Goal: Task Accomplishment & Management: Manage account settings

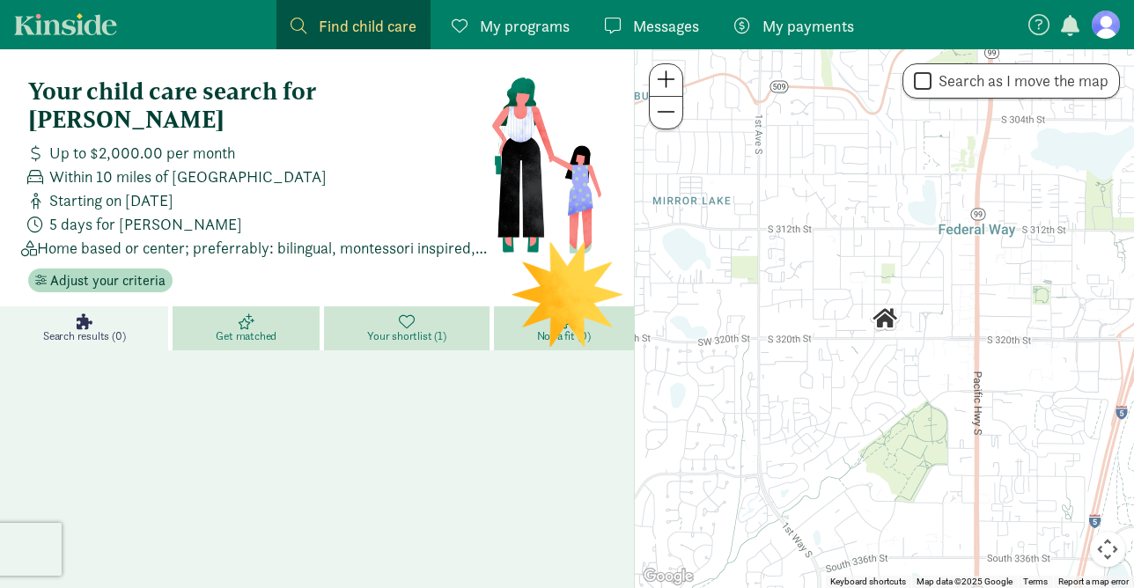
click at [1103, 26] on figure at bounding box center [1106, 25] width 28 height 28
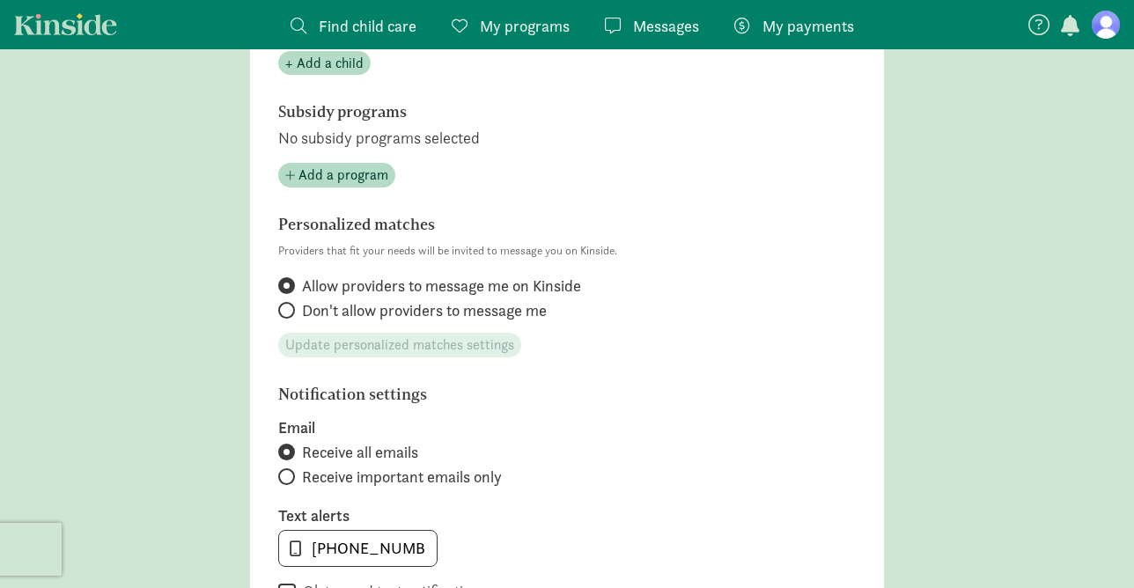
scroll to position [572, 0]
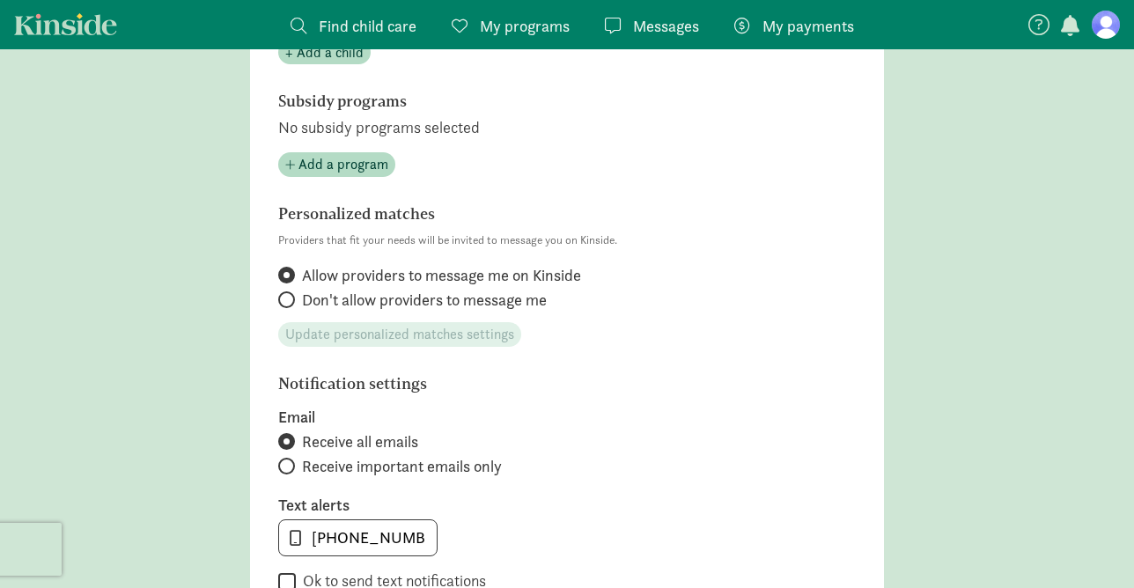
click at [520, 301] on span "Don't allow providers to message me" at bounding box center [424, 300] width 245 height 21
click at [290, 301] on input "Don't allow providers to message me" at bounding box center [283, 299] width 11 height 11
radio input "true"
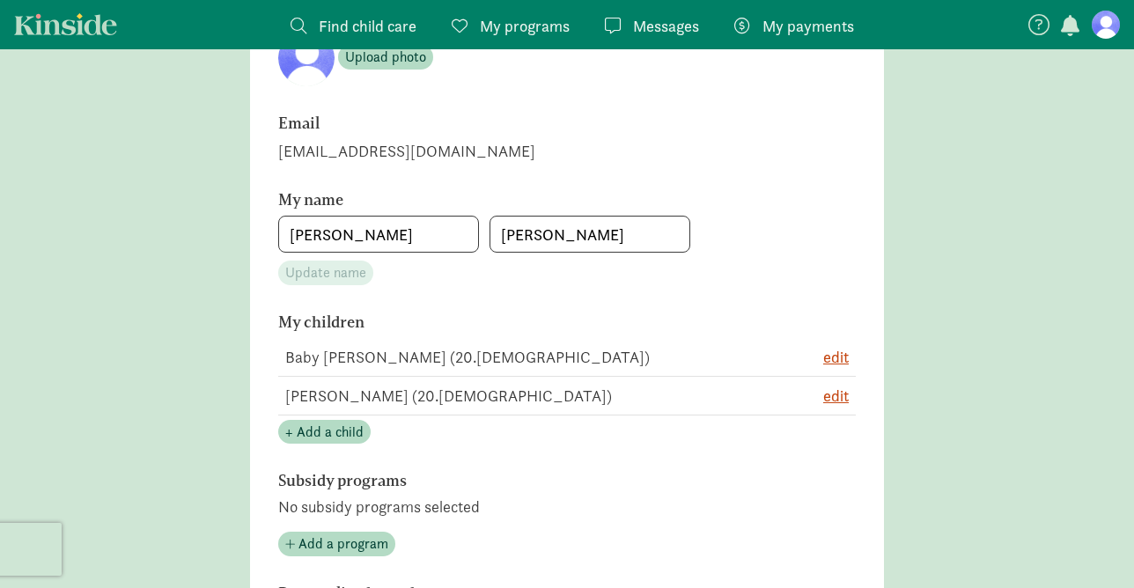
scroll to position [190, 0]
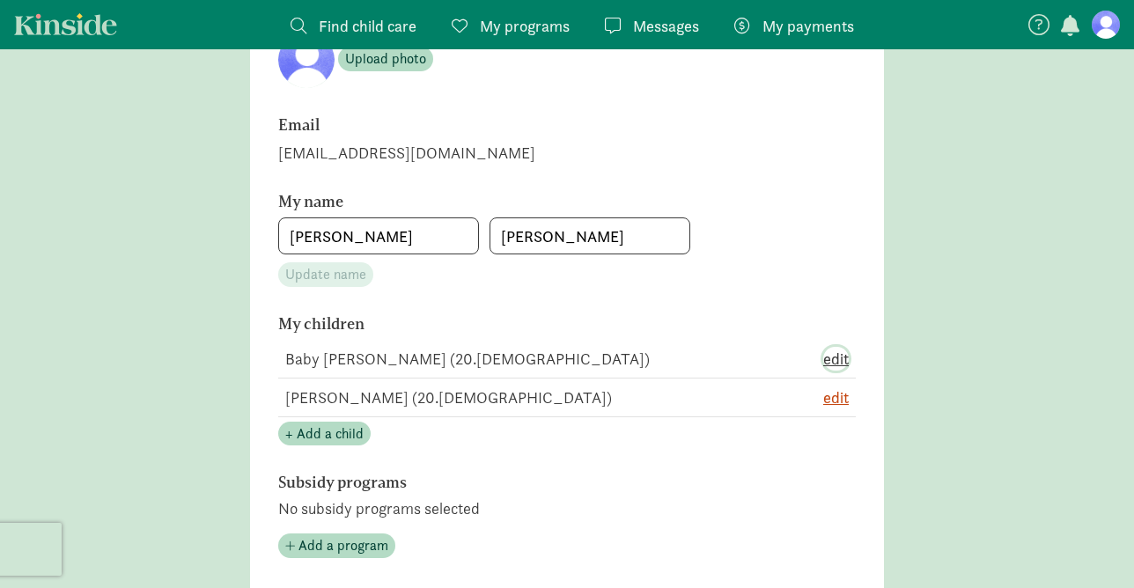
click at [837, 358] on span "edit" at bounding box center [836, 359] width 26 height 24
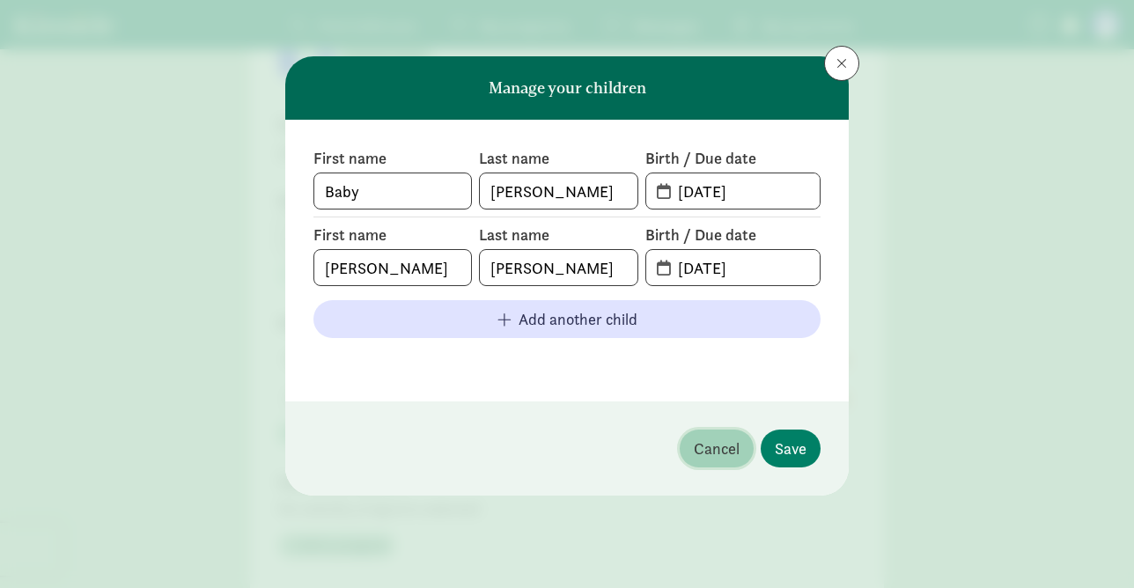
click at [711, 453] on span "Cancel" at bounding box center [717, 449] width 46 height 24
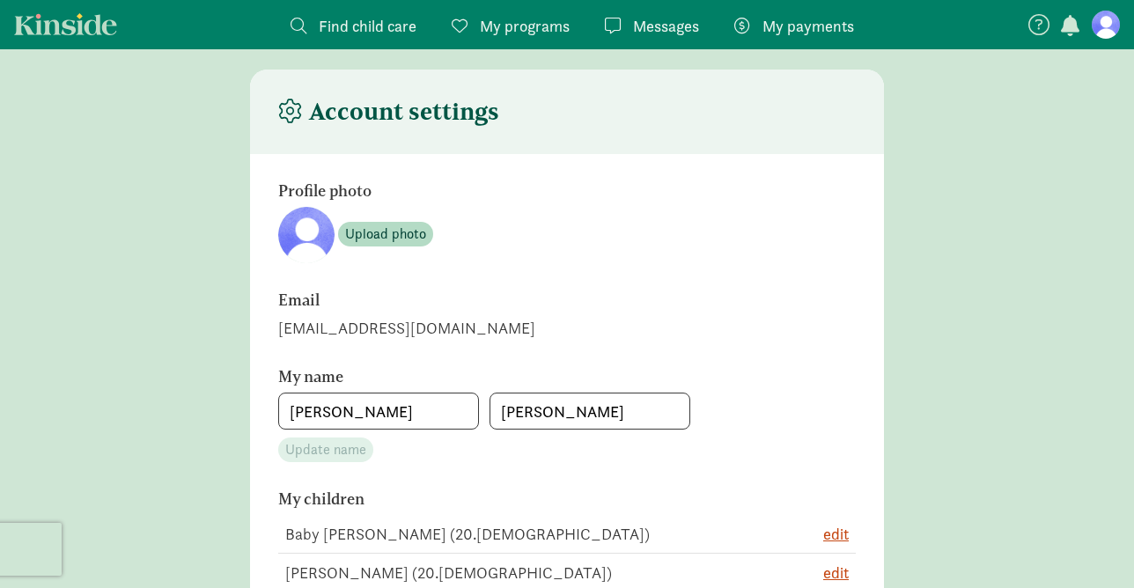
scroll to position [0, 0]
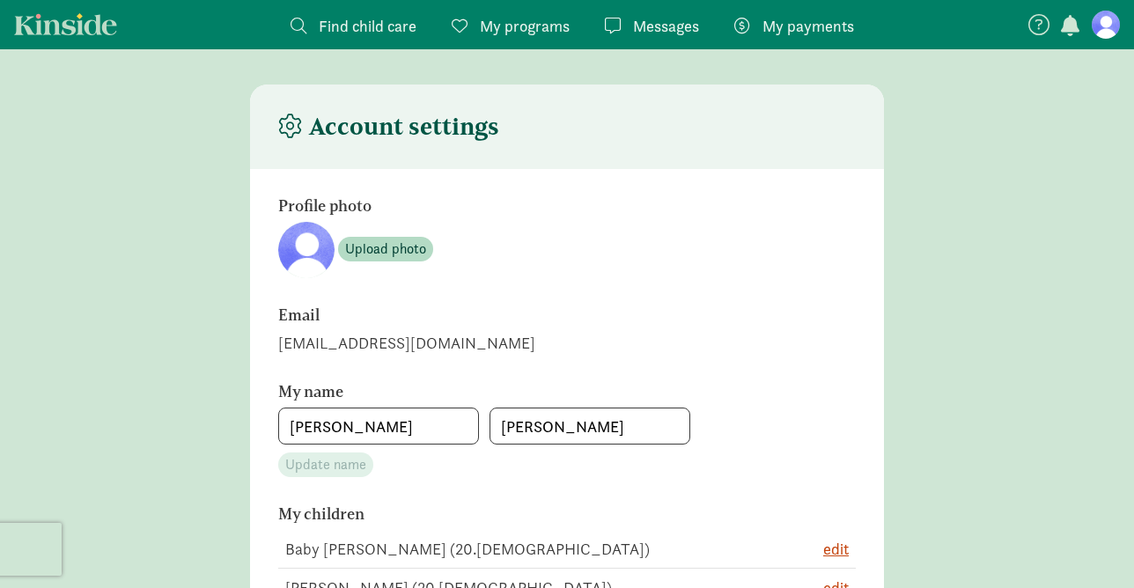
click at [1070, 23] on span "button" at bounding box center [1070, 25] width 18 height 21
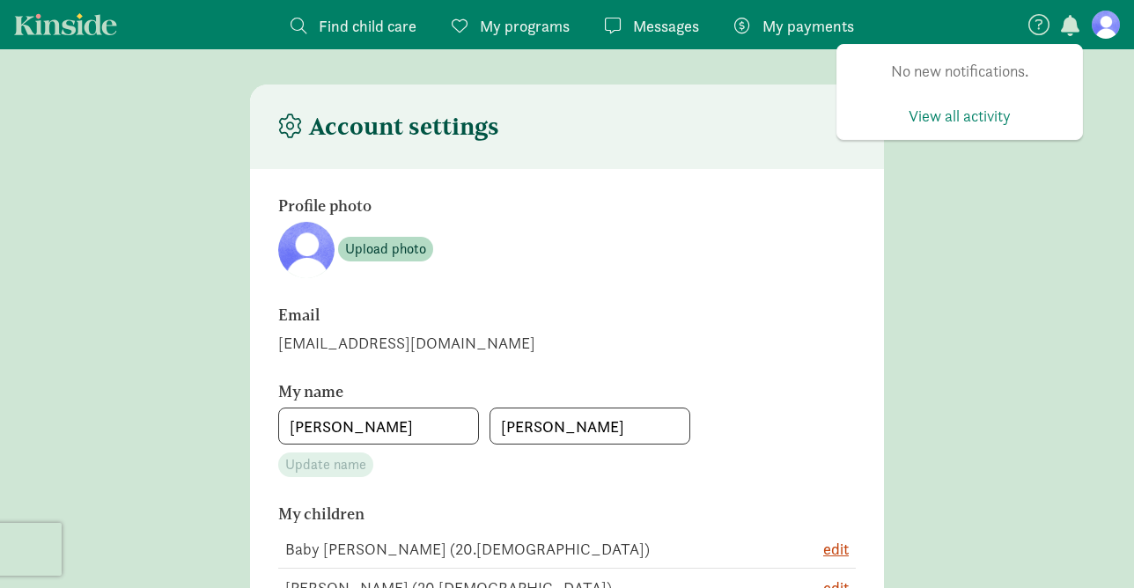
click at [1105, 26] on figure at bounding box center [1106, 25] width 28 height 28
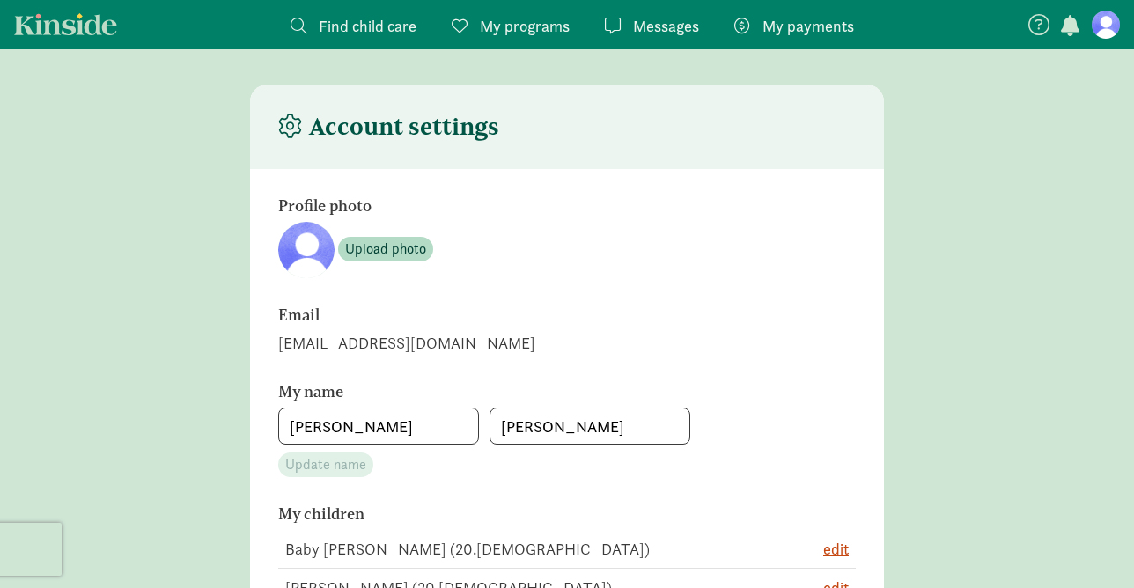
click at [1110, 29] on figure at bounding box center [1106, 25] width 28 height 28
click at [72, 43] on nav "Find child care Find My programs Programs Messages Messages My payments Pay" at bounding box center [567, 24] width 1134 height 49
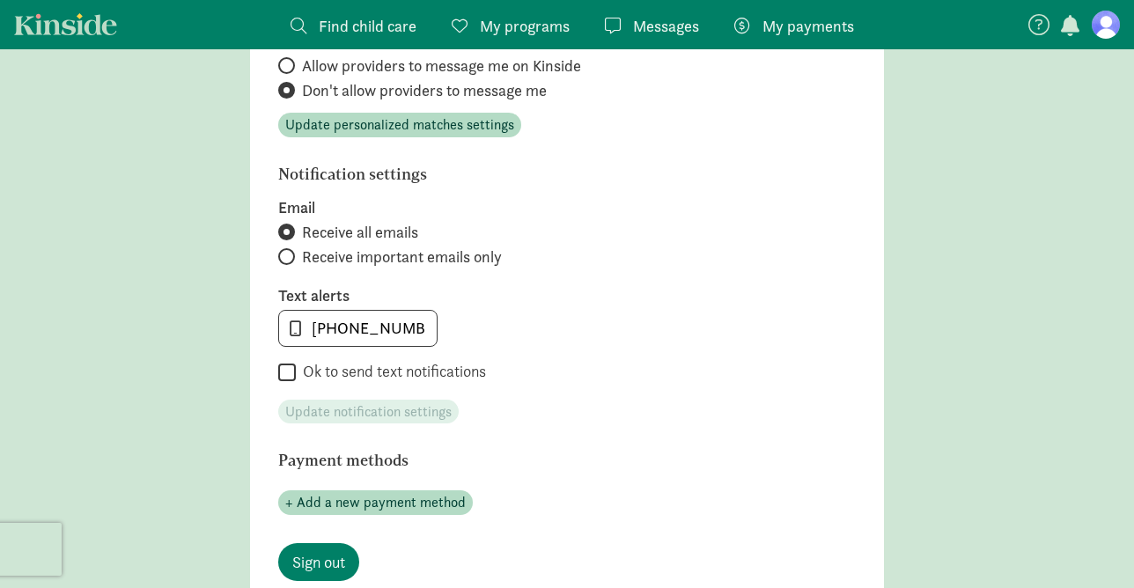
scroll to position [777, 0]
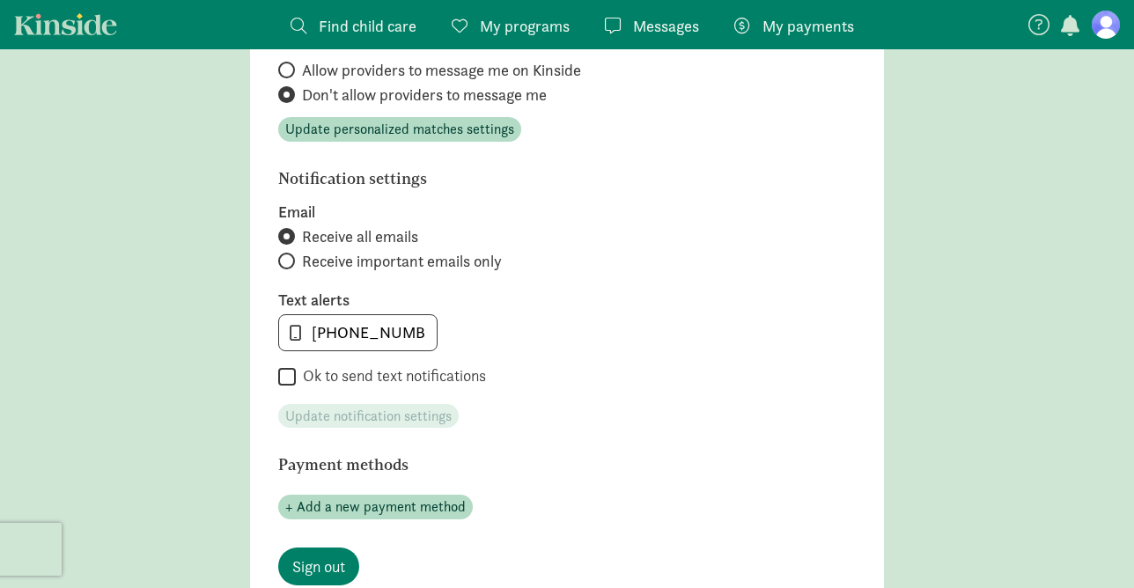
click at [482, 262] on span "Receive important emails only" at bounding box center [402, 261] width 200 height 21
click at [290, 262] on input "Receive important emails only" at bounding box center [283, 260] width 11 height 11
radio input "true"
click at [429, 419] on span "Update notification settings" at bounding box center [368, 416] width 166 height 21
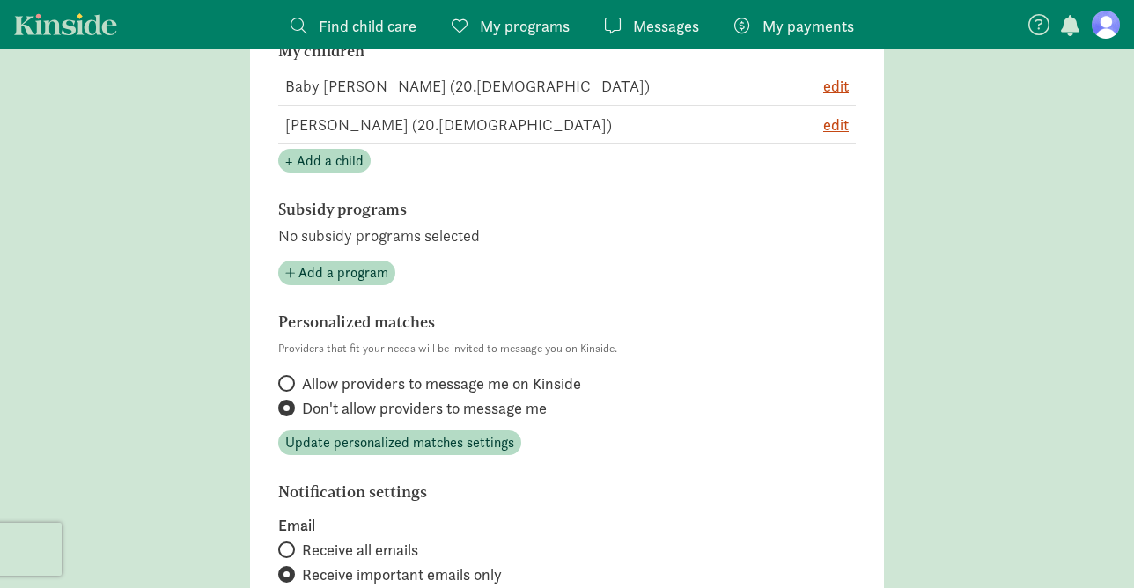
scroll to position [0, 0]
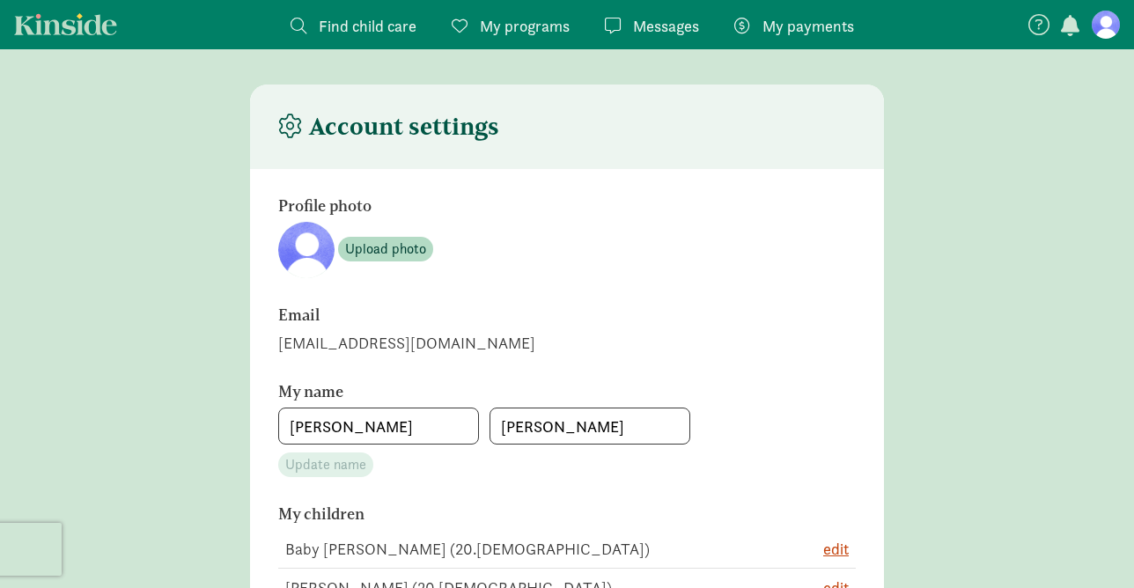
click at [428, 130] on h4 "Account settings" at bounding box center [388, 127] width 221 height 28
click at [1038, 24] on icon at bounding box center [1039, 24] width 21 height 21
click at [1115, 69] on icon at bounding box center [1113, 70] width 16 height 21
click at [76, 22] on link "Kinside" at bounding box center [65, 24] width 103 height 22
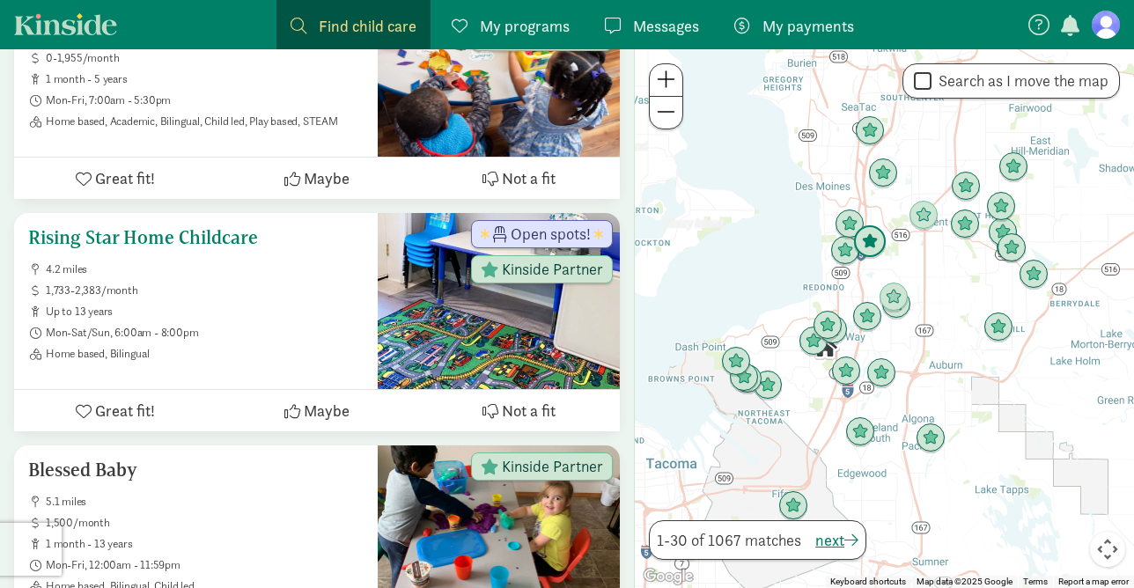
scroll to position [915, 0]
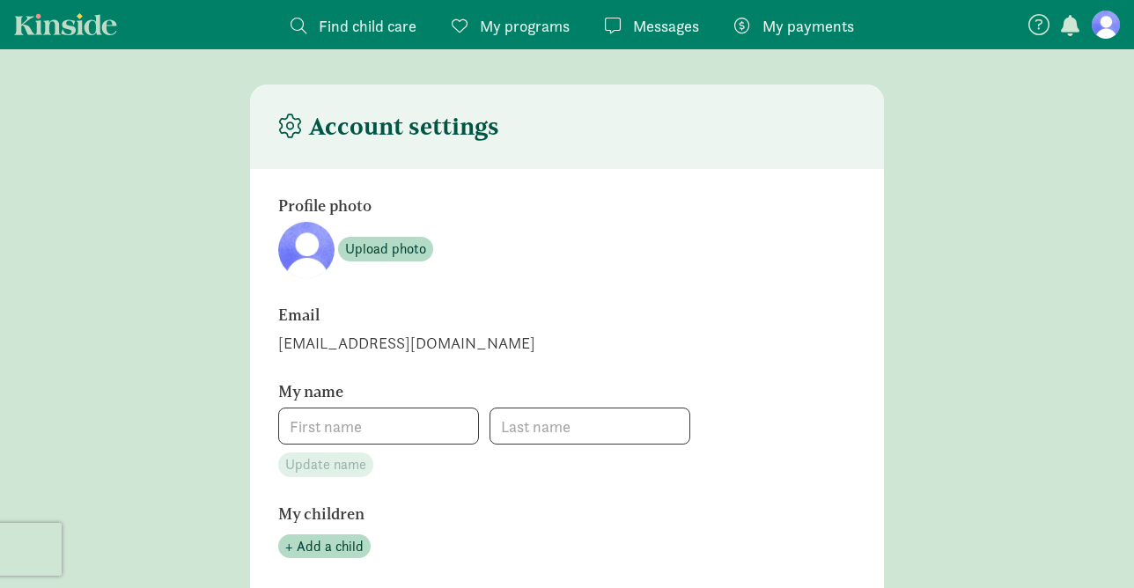
type input "[PERSON_NAME]"
radio input "false"
radio input "true"
type input "[PHONE_NUMBER]"
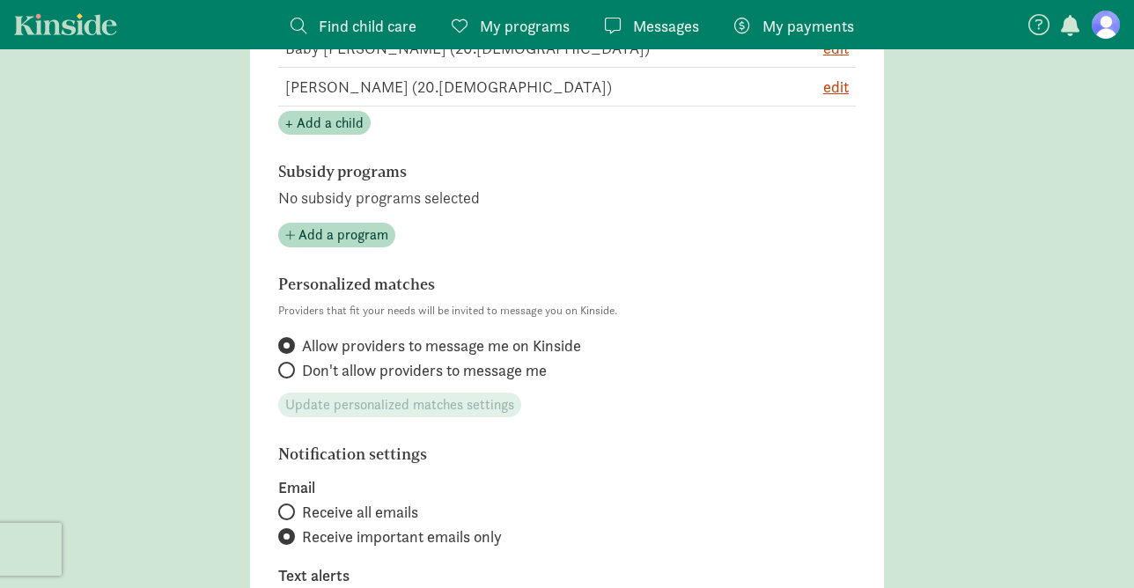
scroll to position [502, 0]
click at [516, 365] on span "Don't allow providers to message me" at bounding box center [424, 369] width 245 height 21
click at [290, 365] on input "Don't allow providers to message me" at bounding box center [283, 369] width 11 height 11
radio input "true"
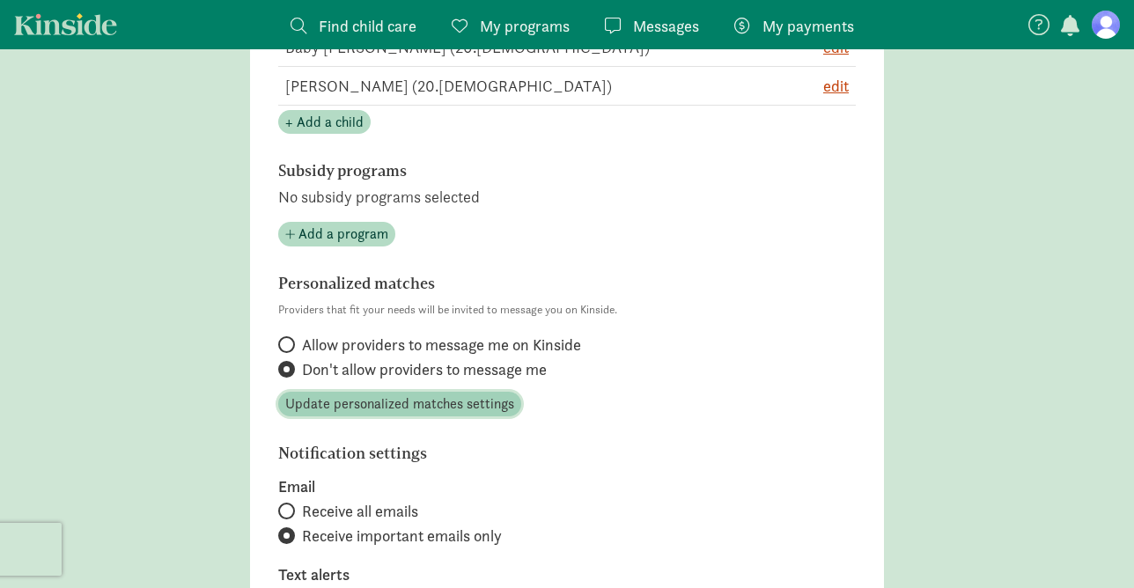
click at [507, 403] on span "Update personalized matches settings" at bounding box center [399, 404] width 229 height 21
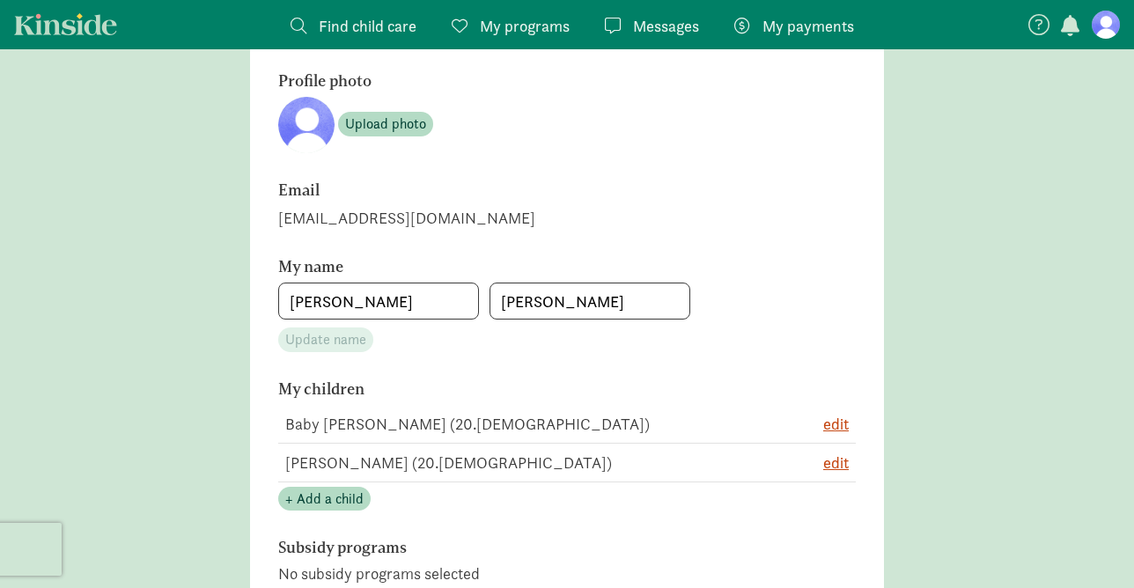
scroll to position [0, 0]
